Goal: Information Seeking & Learning: Learn about a topic

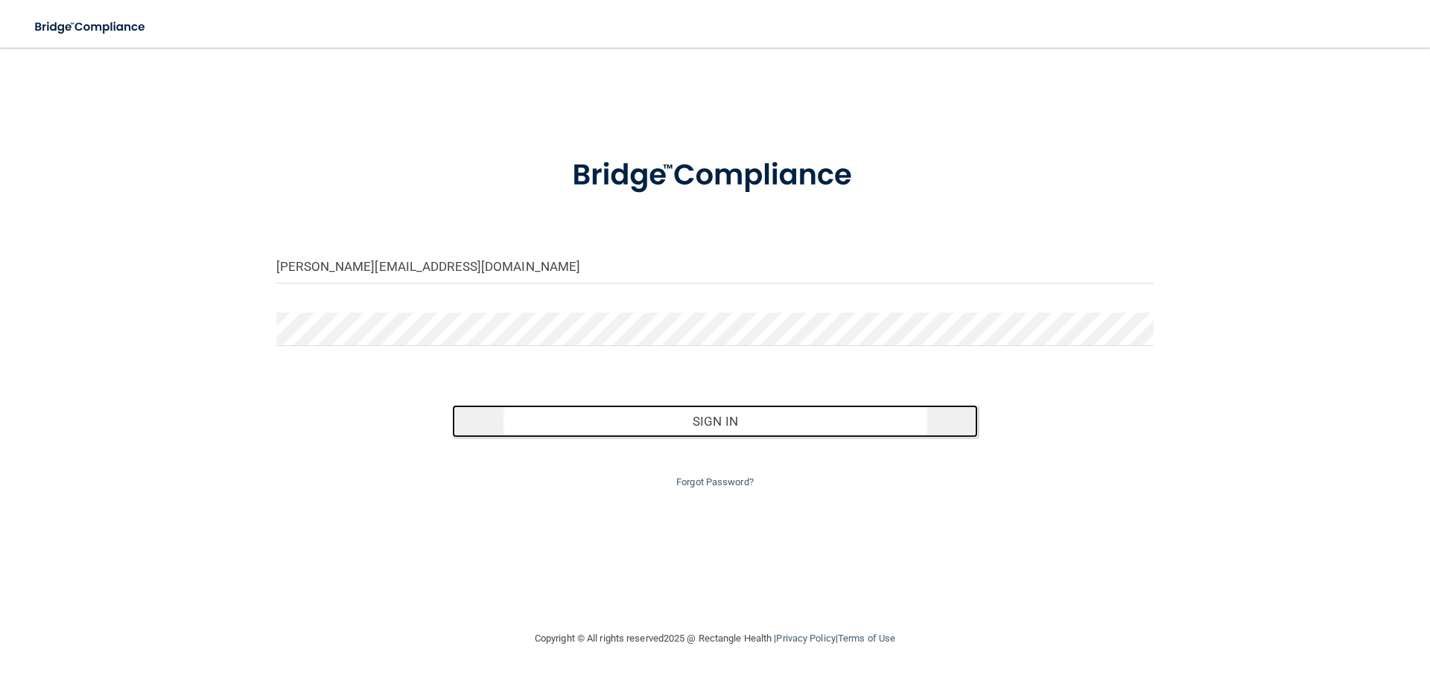
click at [715, 420] on button "Sign In" at bounding box center [715, 421] width 527 height 33
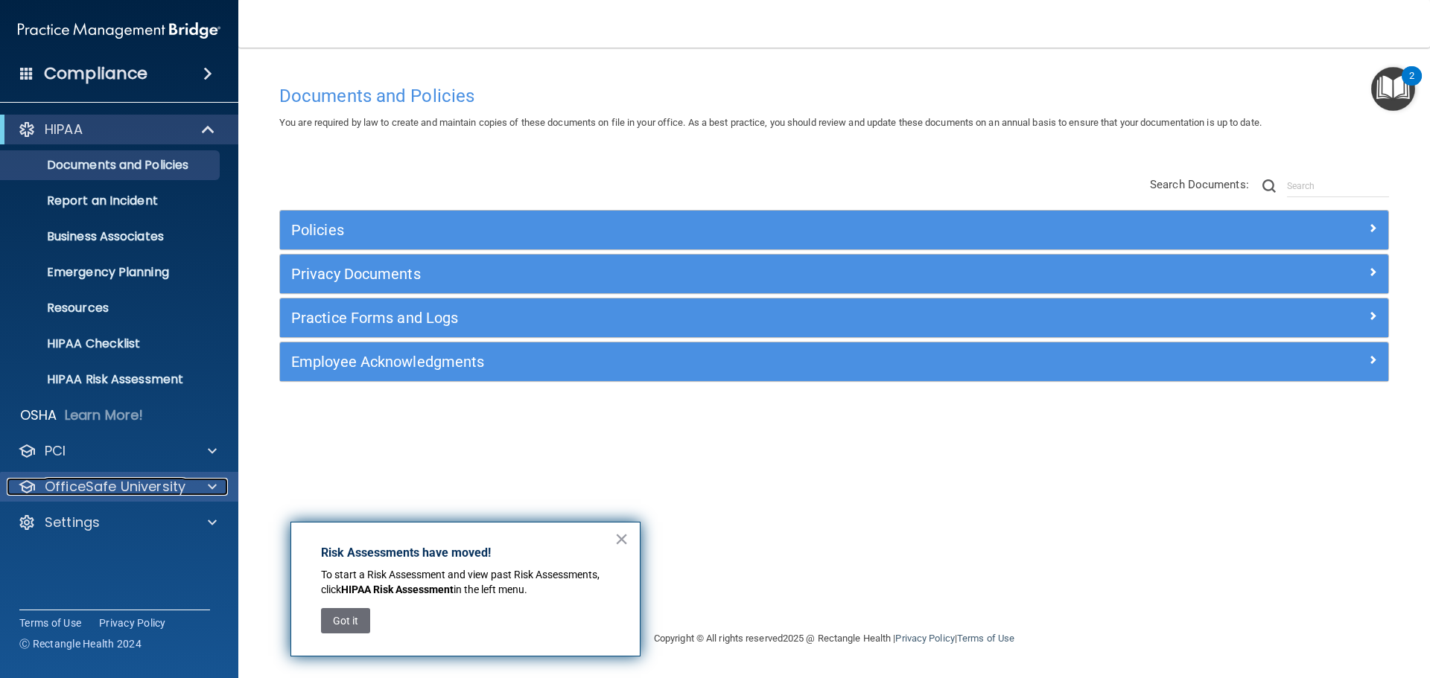
click at [192, 488] on div at bounding box center [209, 487] width 37 height 18
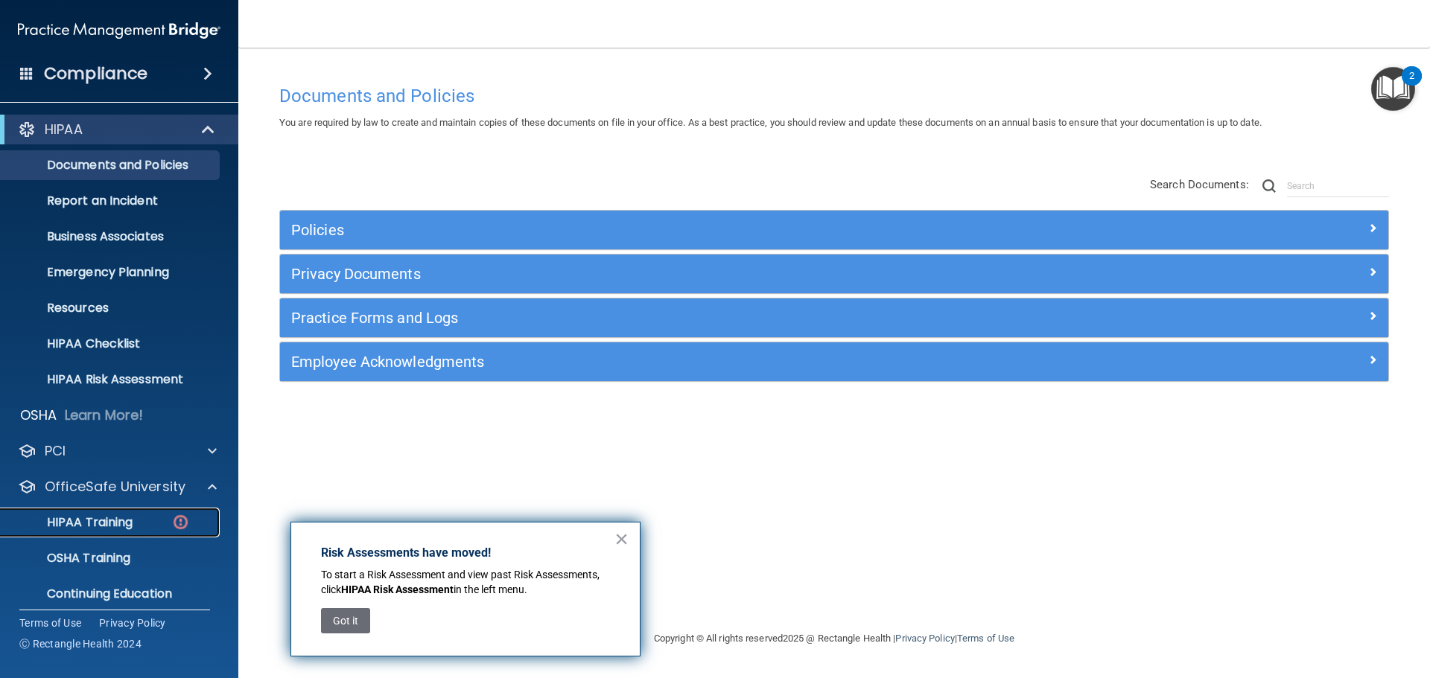
click at [125, 521] on p "HIPAA Training" at bounding box center [71, 522] width 123 height 15
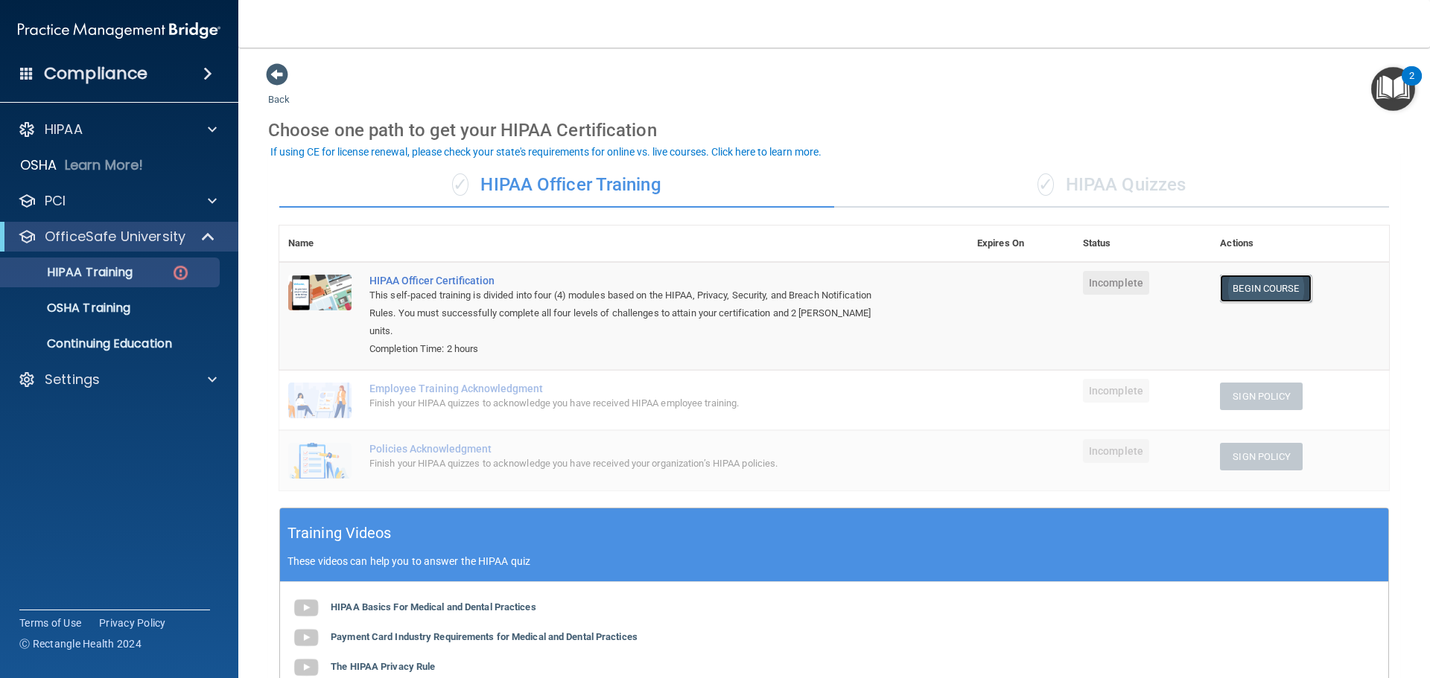
click at [1242, 288] on link "Begin Course" at bounding box center [1265, 289] width 91 height 28
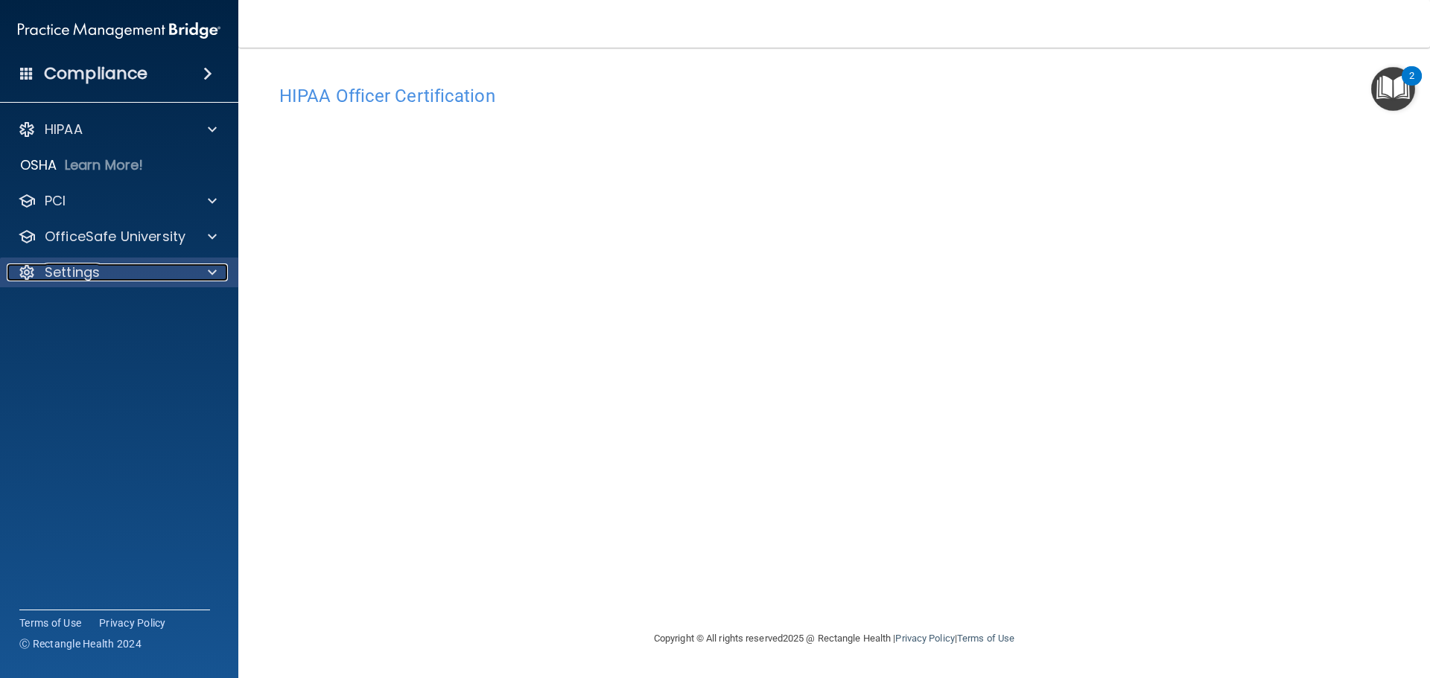
click at [212, 276] on span at bounding box center [212, 273] width 9 height 18
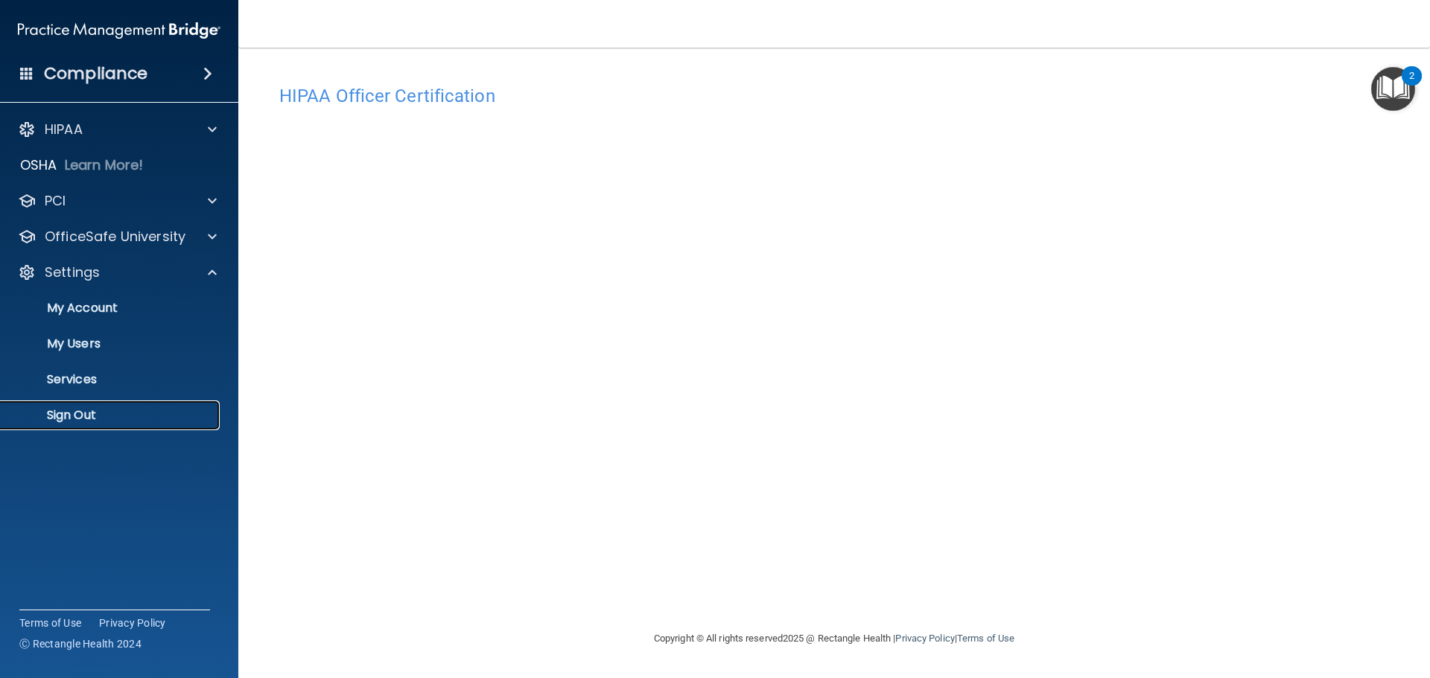
click at [84, 413] on p "Sign Out" at bounding box center [111, 415] width 203 height 15
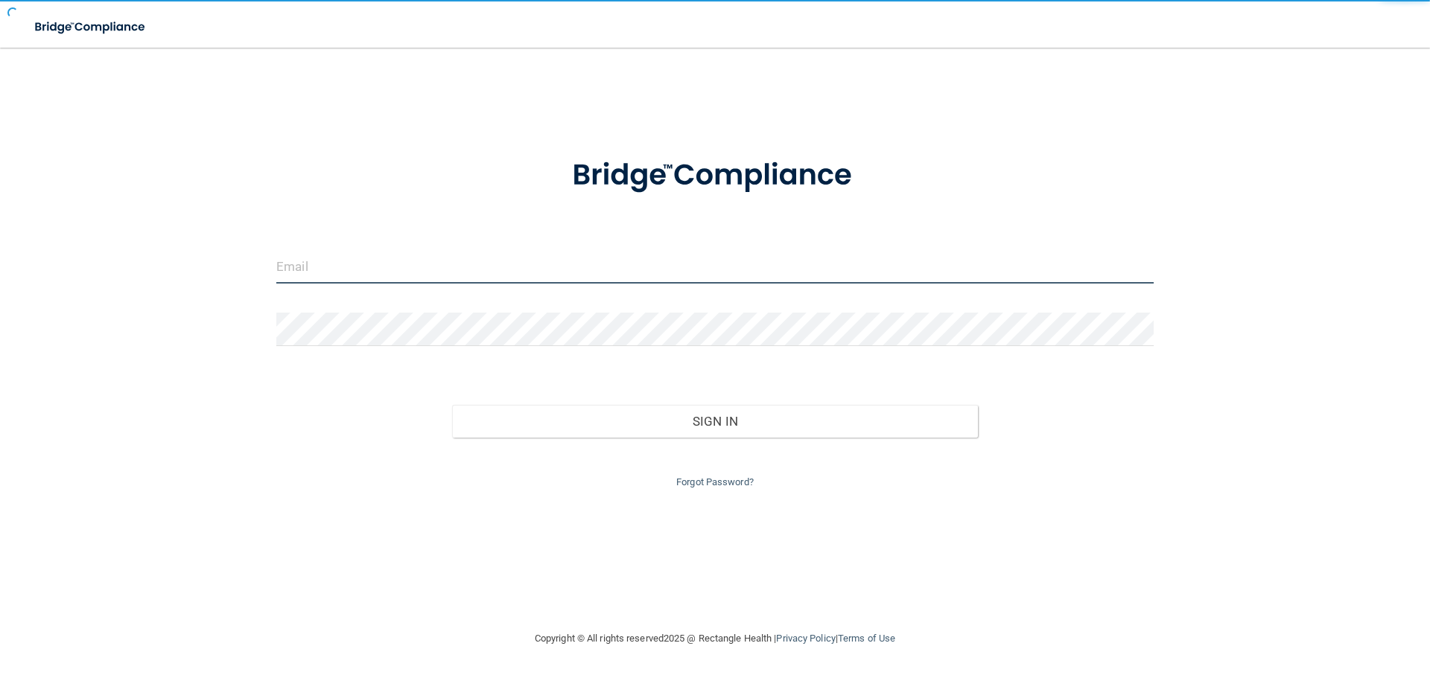
type input "[PERSON_NAME][EMAIL_ADDRESS][DOMAIN_NAME]"
